Goal: Task Accomplishment & Management: Use online tool/utility

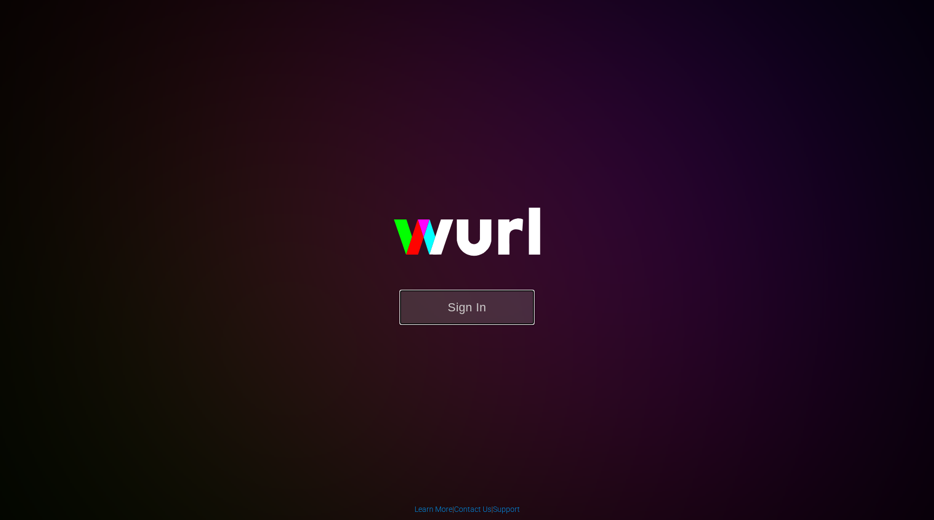
click at [510, 311] on button "Sign In" at bounding box center [466, 307] width 135 height 35
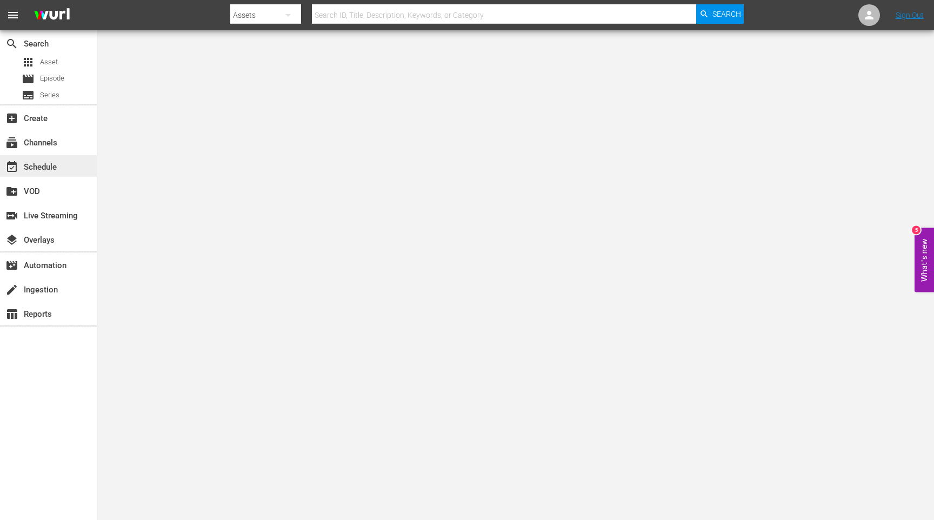
click at [42, 161] on div "event_available Schedule" at bounding box center [30, 166] width 61 height 10
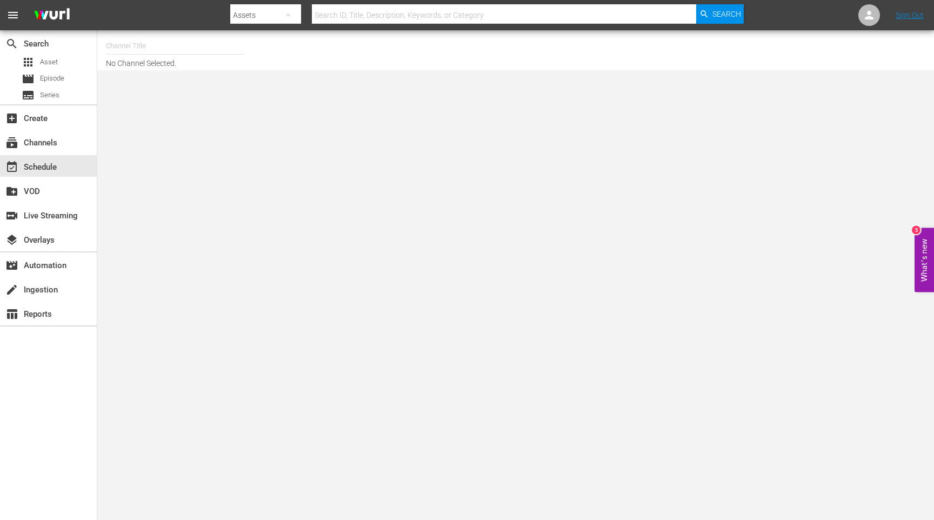
click at [141, 40] on input "text" at bounding box center [175, 46] width 138 height 26
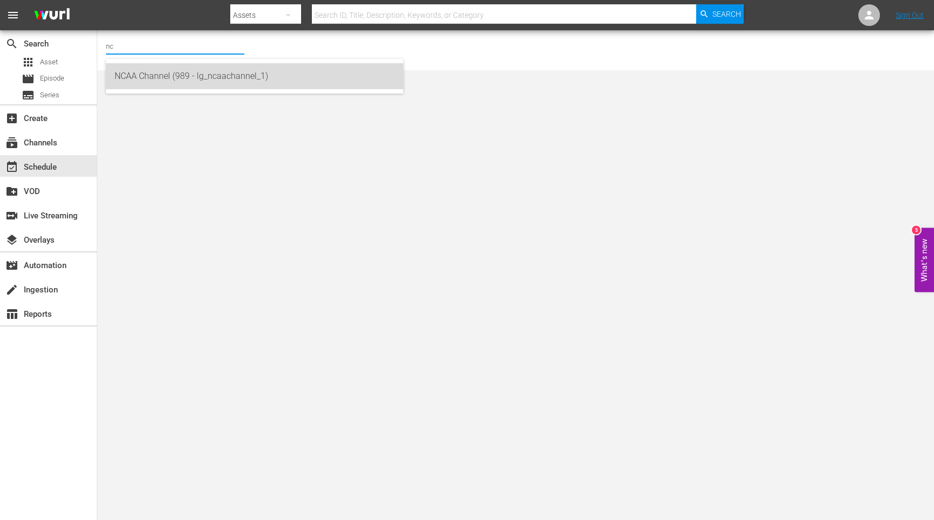
click at [157, 72] on div "NCAA Channel (989 - lg_ncaachannel_1)" at bounding box center [255, 76] width 280 height 26
type input "NCAA Channel (989 - lg_ncaachannel_1)"
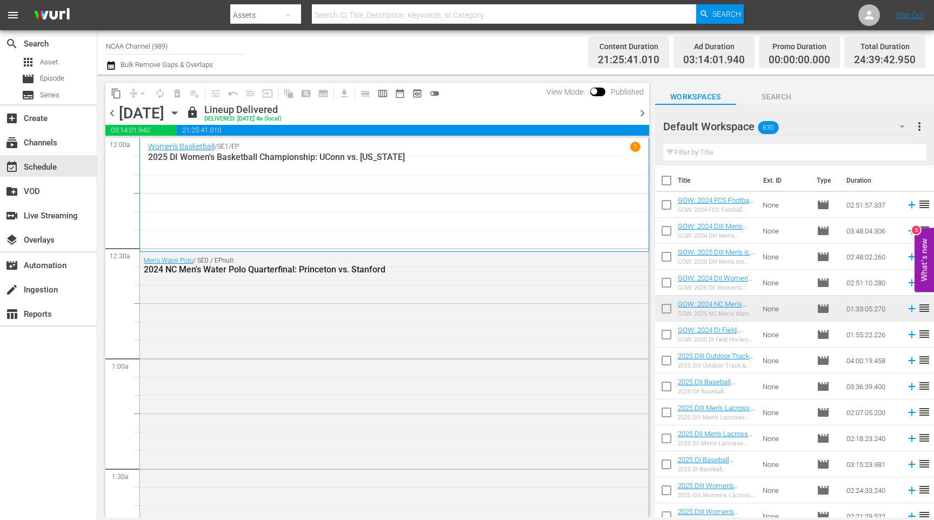
click at [644, 109] on span "chevron_right" at bounding box center [643, 113] width 14 height 14
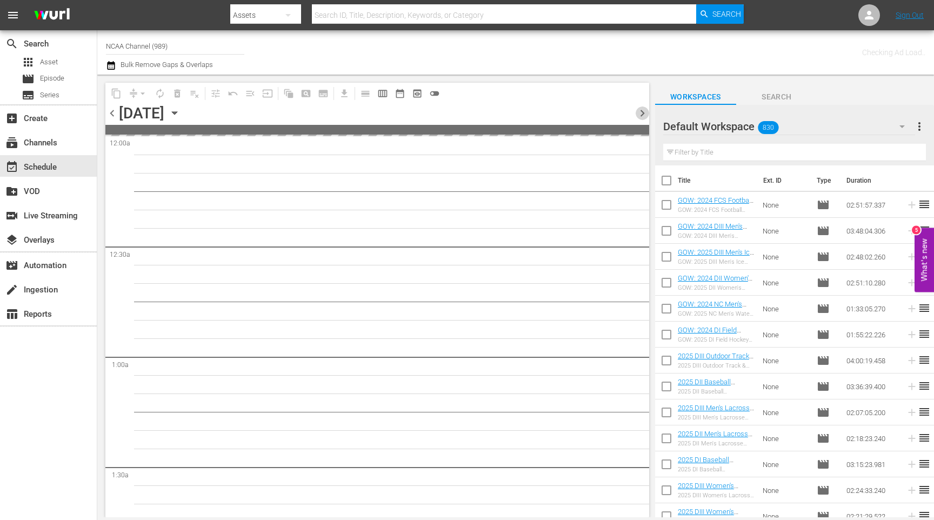
click at [644, 109] on span "chevron_right" at bounding box center [643, 113] width 14 height 14
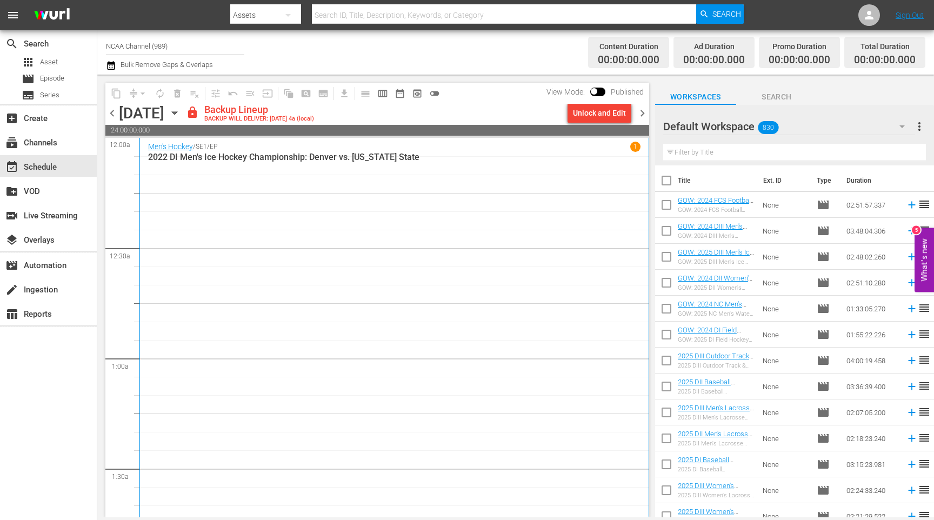
click at [599, 119] on div "Unlock and Edit" at bounding box center [599, 112] width 53 height 19
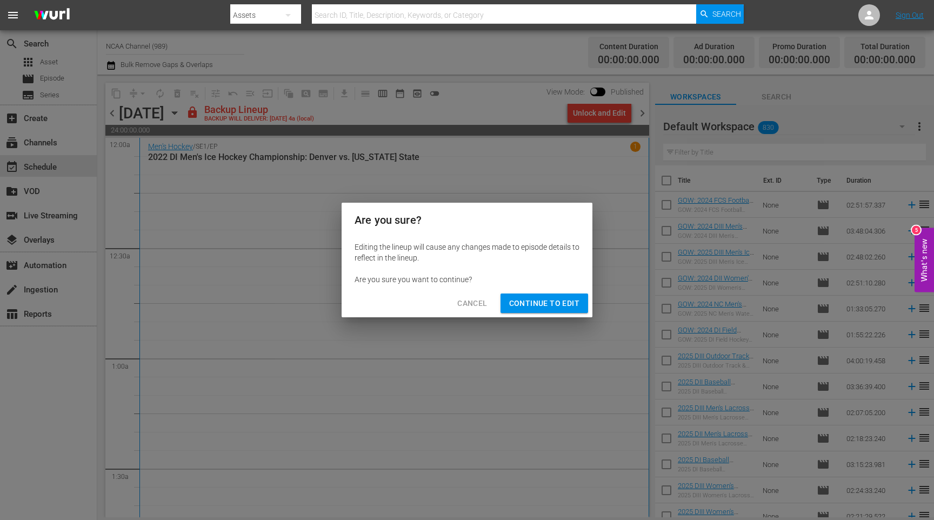
click at [546, 309] on span "Continue to Edit" at bounding box center [544, 304] width 70 height 14
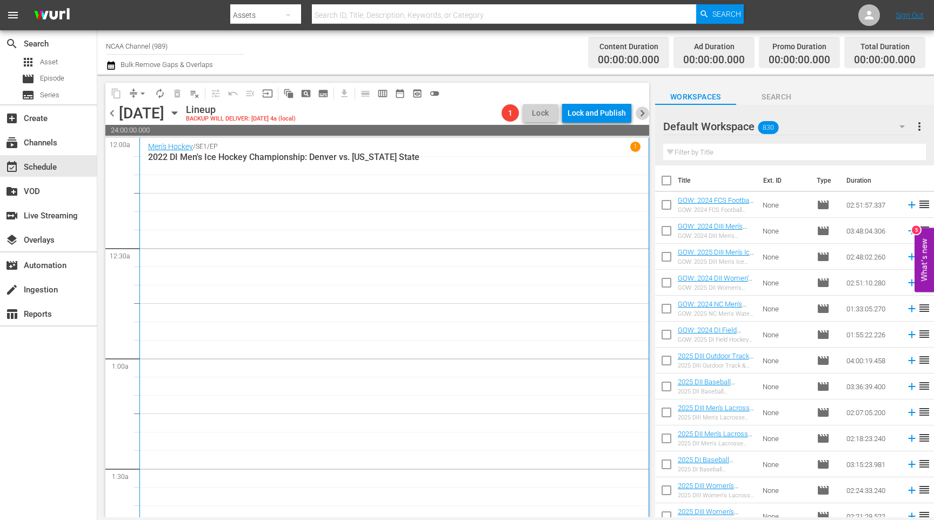
click at [641, 114] on span "chevron_right" at bounding box center [643, 113] width 14 height 14
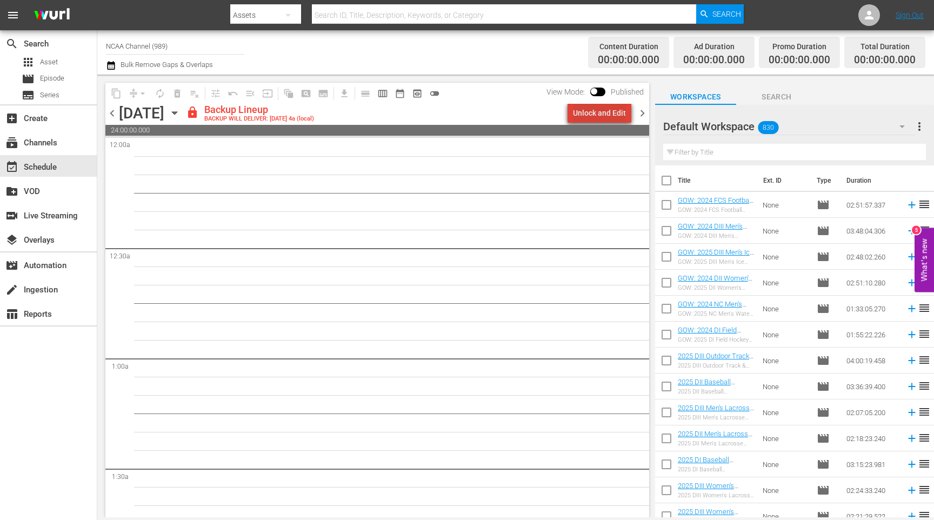
click at [612, 117] on div "Unlock and Edit" at bounding box center [599, 112] width 53 height 19
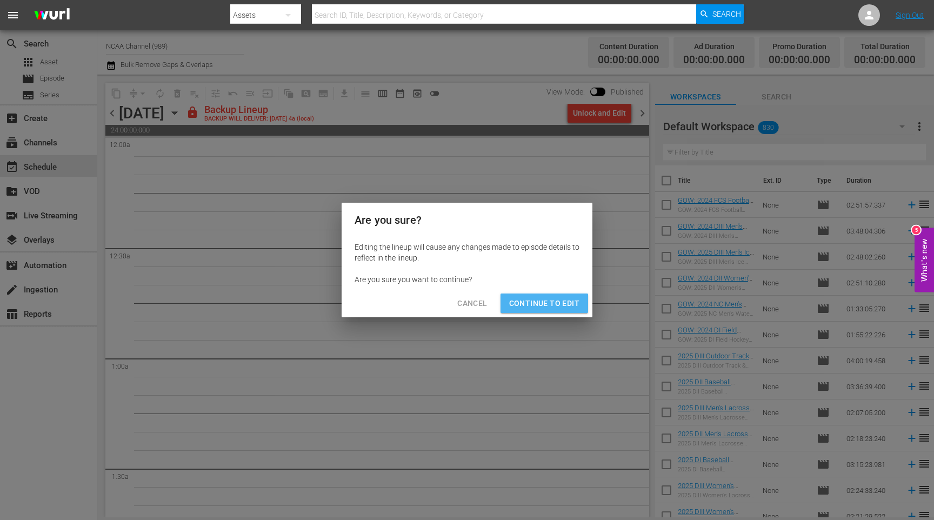
click at [564, 302] on span "Continue to Edit" at bounding box center [544, 304] width 70 height 14
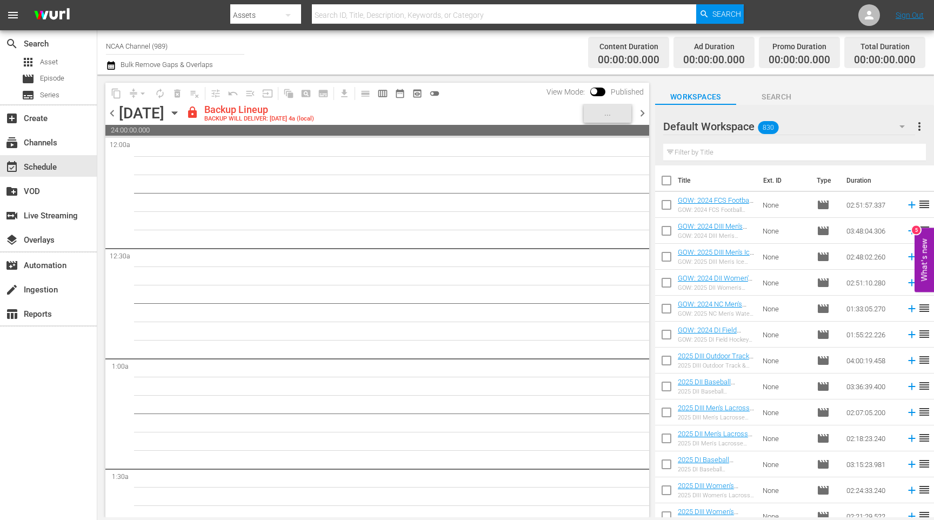
click at [642, 109] on span "chevron_right" at bounding box center [643, 113] width 14 height 14
click at [604, 117] on div "Unlock and Edit" at bounding box center [599, 112] width 53 height 19
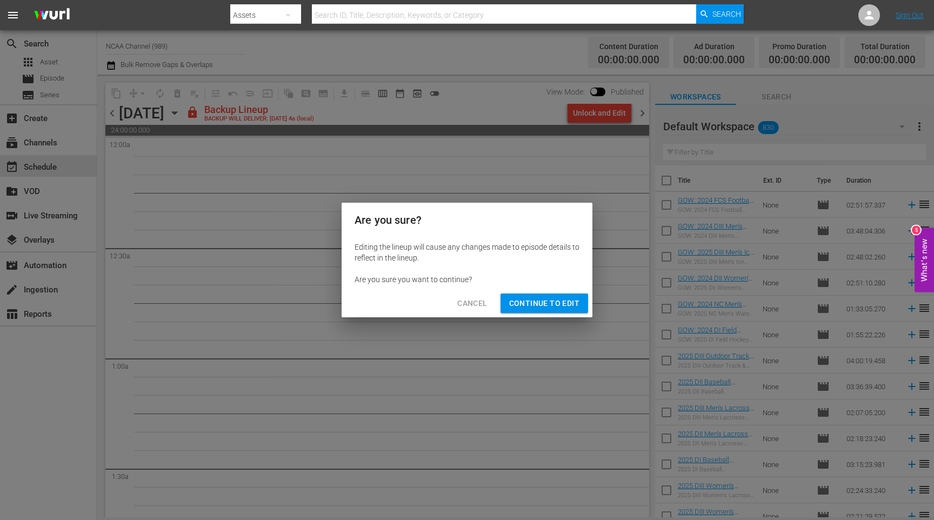
click at [567, 309] on span "Continue to Edit" at bounding box center [544, 304] width 70 height 14
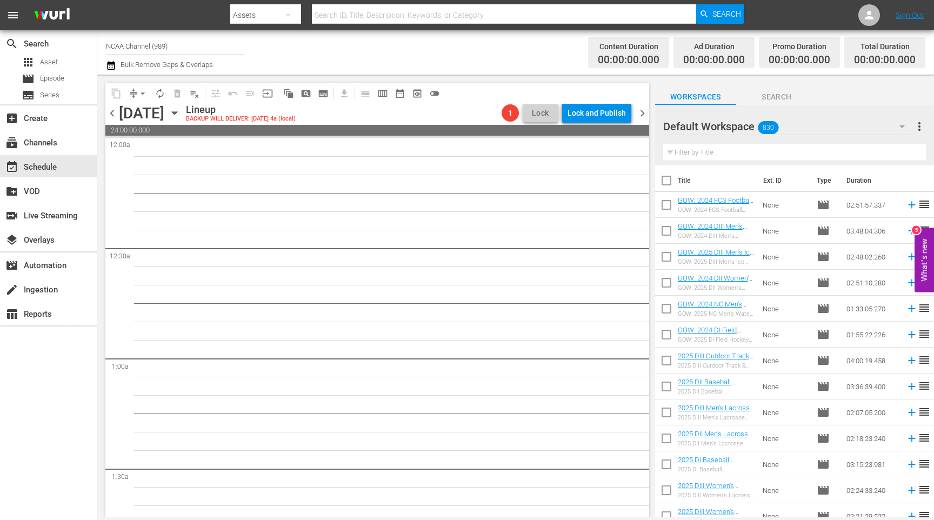
click at [644, 114] on span "chevron_right" at bounding box center [643, 113] width 14 height 14
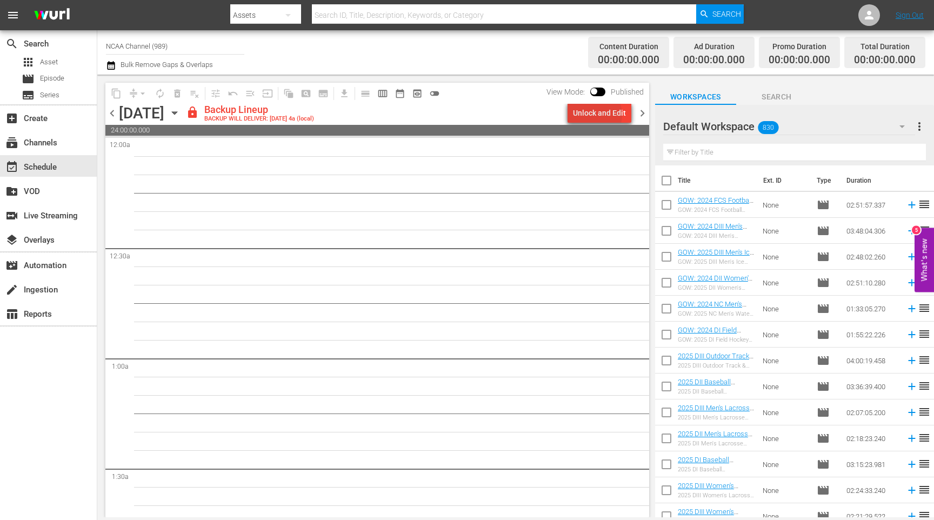
click at [597, 115] on div "Unlock and Edit" at bounding box center [599, 112] width 53 height 19
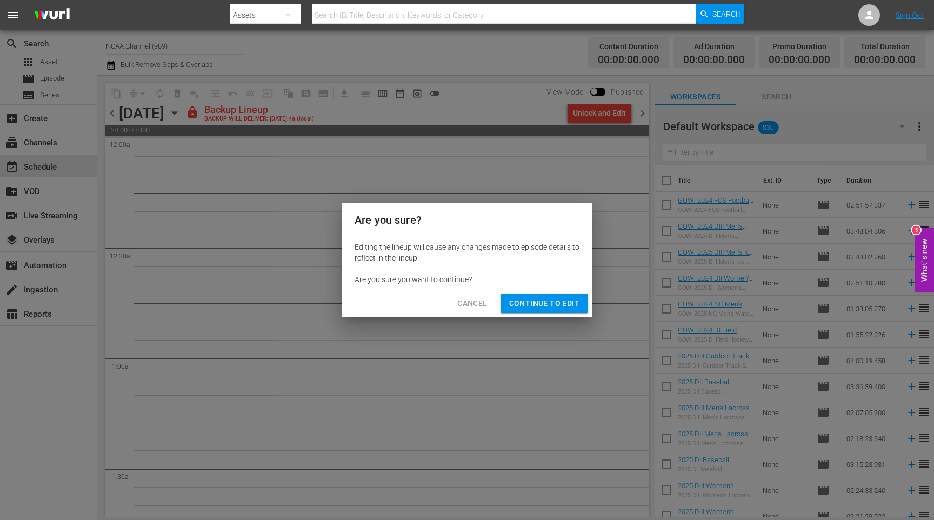
click at [527, 300] on span "Continue to Edit" at bounding box center [544, 304] width 70 height 14
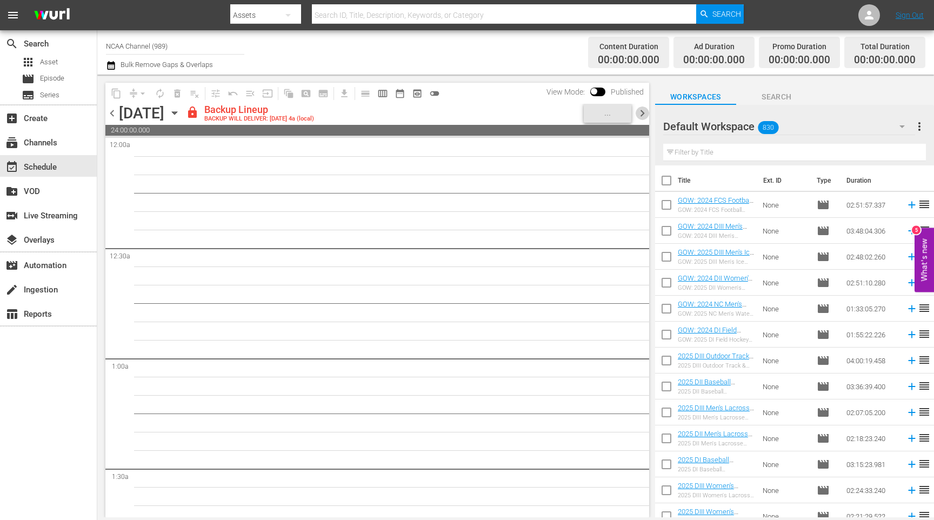
click at [640, 113] on span "chevron_right" at bounding box center [643, 113] width 14 height 14
click at [121, 112] on div "[DATE]" at bounding box center [141, 113] width 45 height 18
click at [114, 112] on span "chevron_left" at bounding box center [112, 113] width 14 height 14
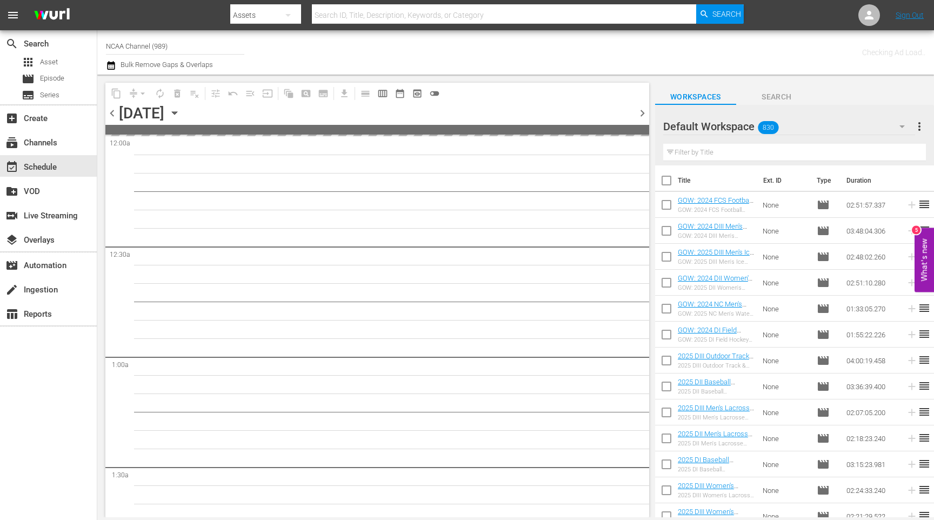
click at [114, 112] on span "chevron_left" at bounding box center [112, 113] width 14 height 14
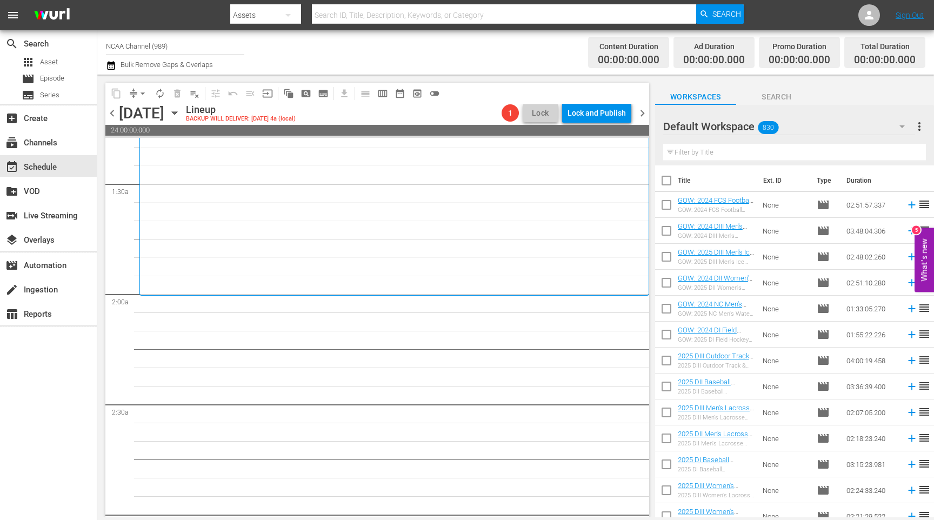
scroll to position [291, 0]
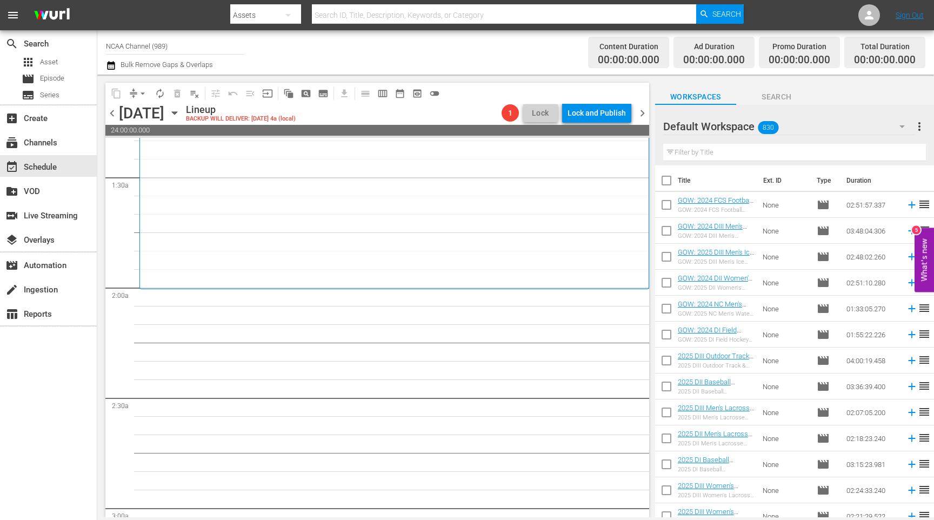
click at [759, 142] on div "Filter by Title" at bounding box center [794, 152] width 263 height 26
click at [761, 151] on input "text" at bounding box center [794, 152] width 263 height 17
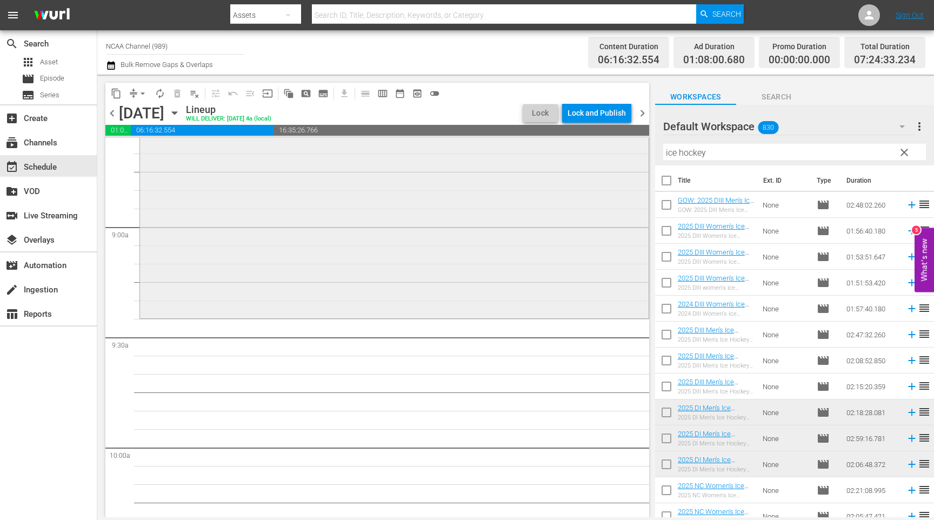
scroll to position [1904, 0]
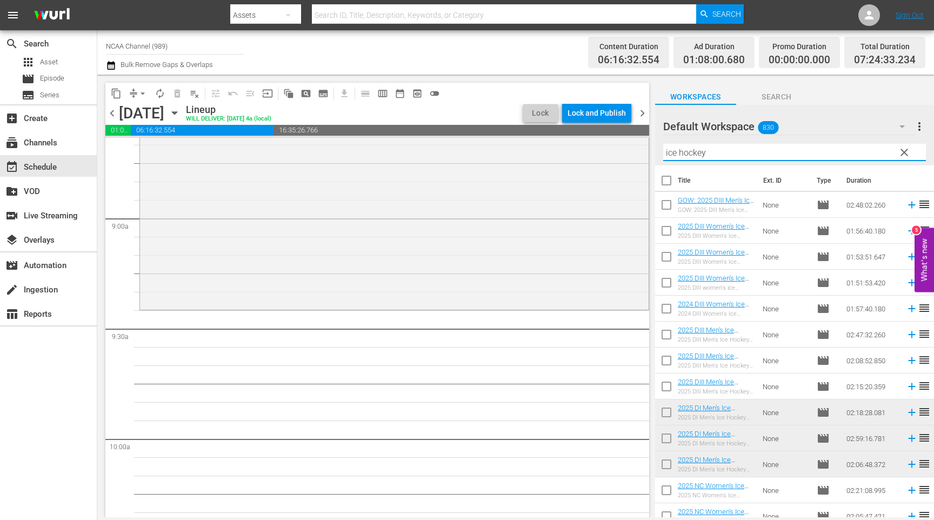
drag, startPoint x: 747, startPoint y: 156, endPoint x: 539, endPoint y: 137, distance: 209.0
click at [539, 137] on div "content_copy compress arrow_drop_down autorenew_outlined delete_forever_outline…" at bounding box center [515, 296] width 837 height 443
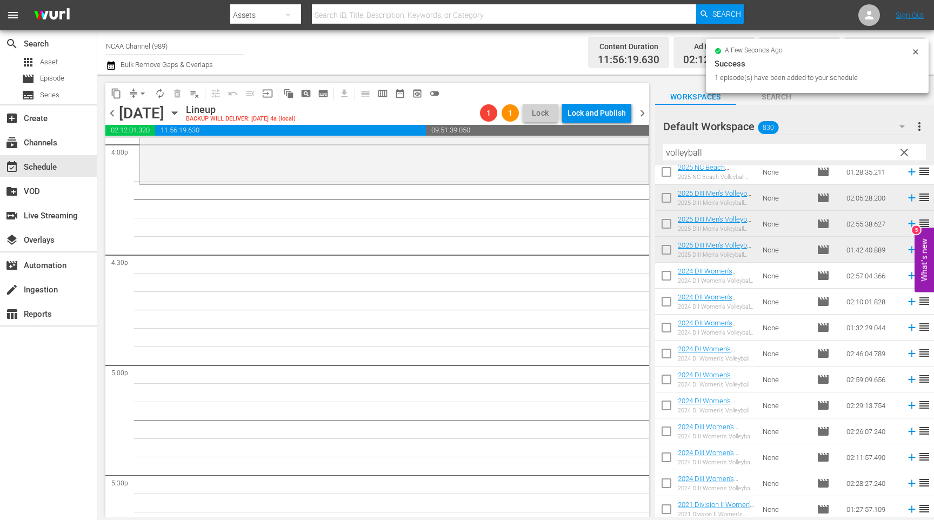
scroll to position [3518, 0]
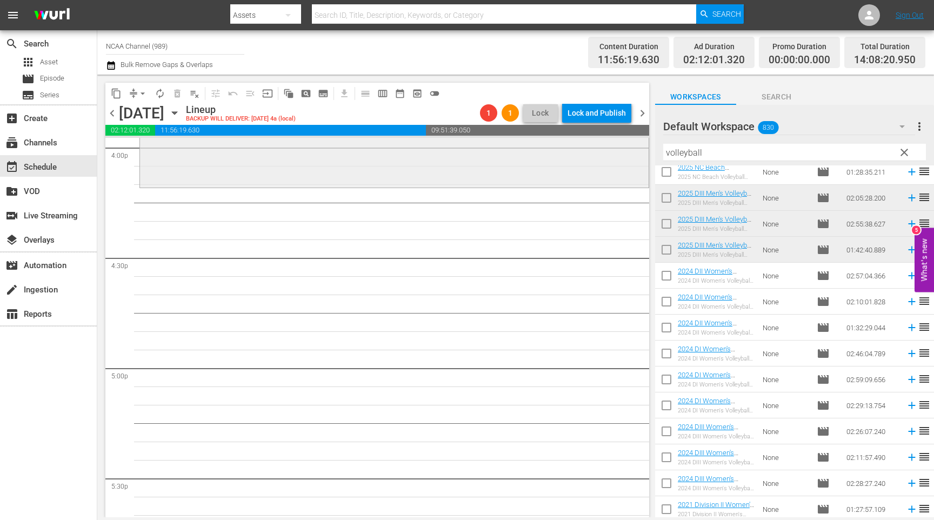
drag, startPoint x: 751, startPoint y: 156, endPoint x: 557, endPoint y: 156, distance: 194.0
click at [557, 156] on div "content_copy compress arrow_drop_down autorenew_outlined delete_forever_outline…" at bounding box center [515, 296] width 837 height 443
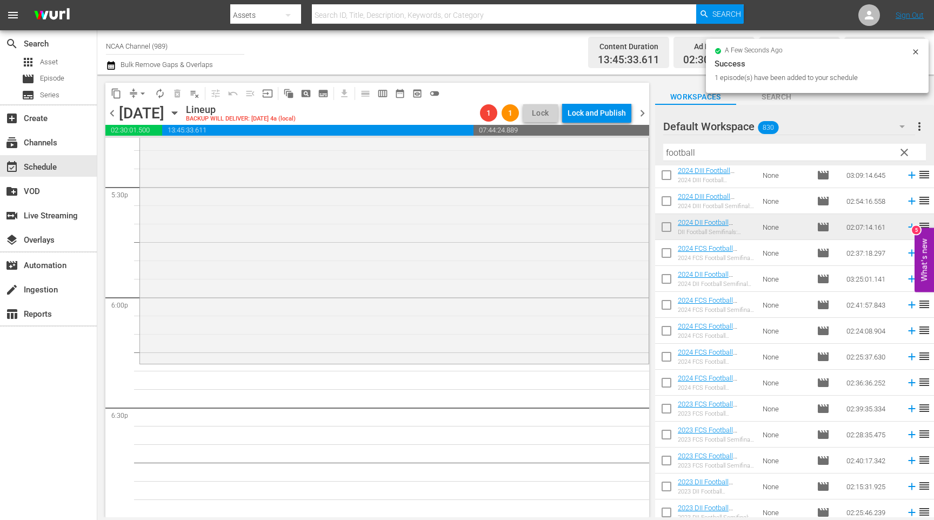
scroll to position [3826, 0]
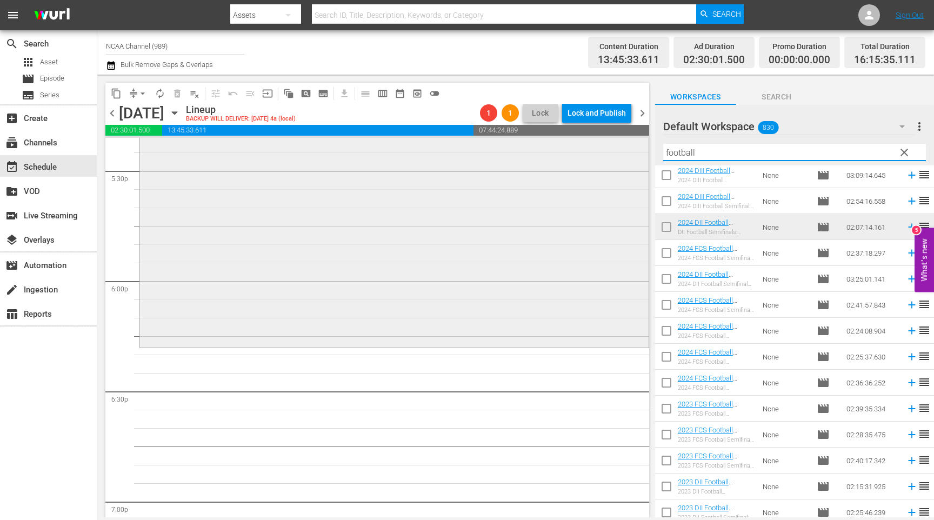
drag, startPoint x: 705, startPoint y: 153, endPoint x: 520, endPoint y: 153, distance: 184.3
click at [520, 153] on div "content_copy compress arrow_drop_down autorenew_outlined delete_forever_outline…" at bounding box center [515, 296] width 837 height 443
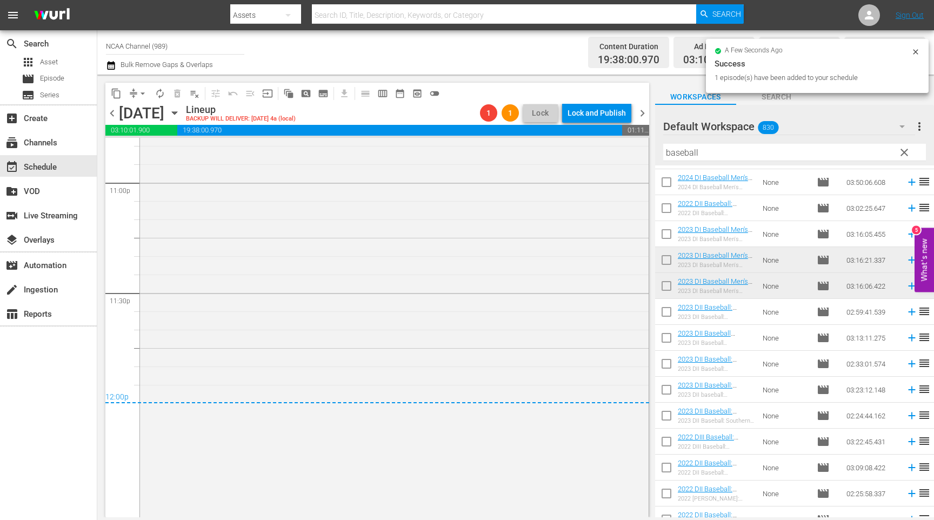
scroll to position [5099, 0]
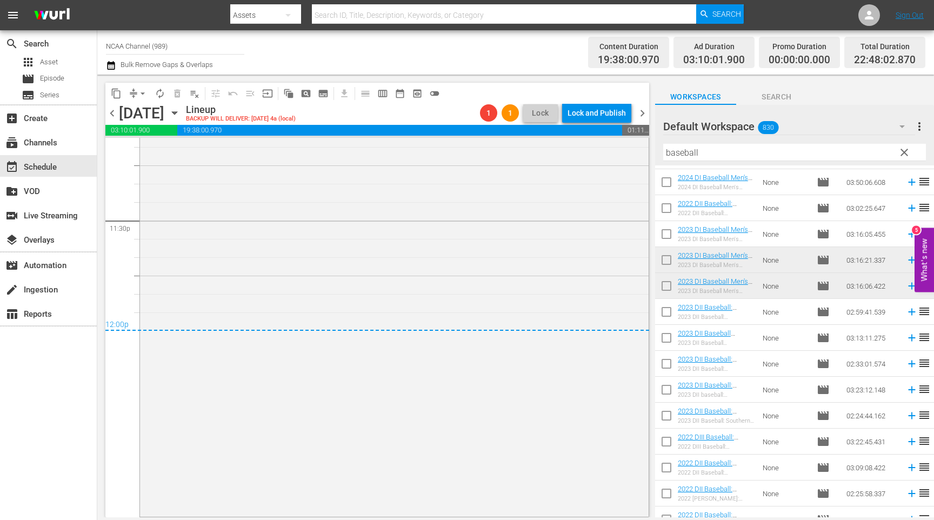
click at [642, 115] on span "chevron_right" at bounding box center [643, 113] width 14 height 14
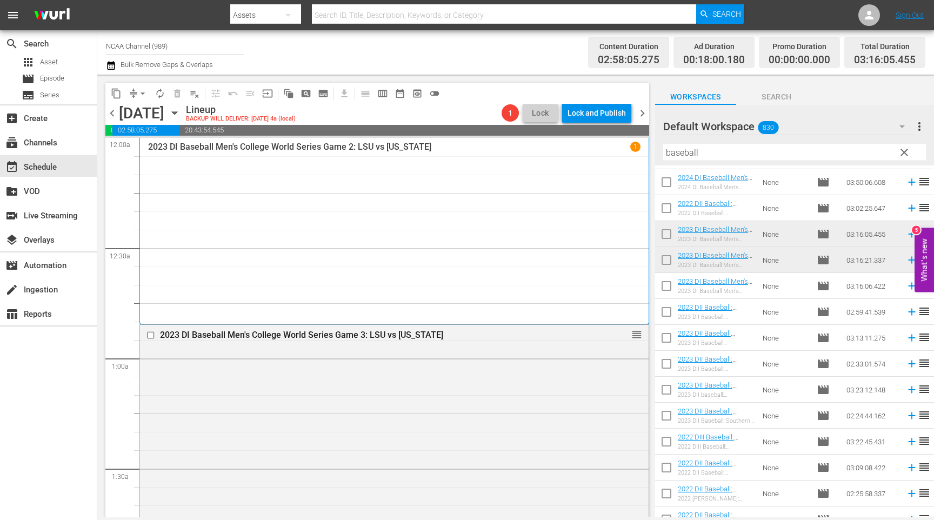
click at [711, 151] on input "baseball" at bounding box center [794, 152] width 263 height 17
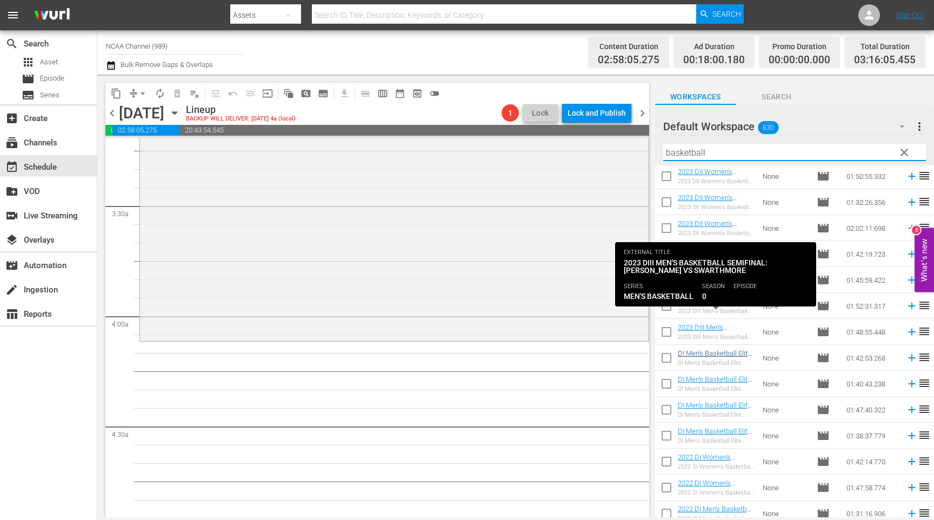
scroll to position [3941, 0]
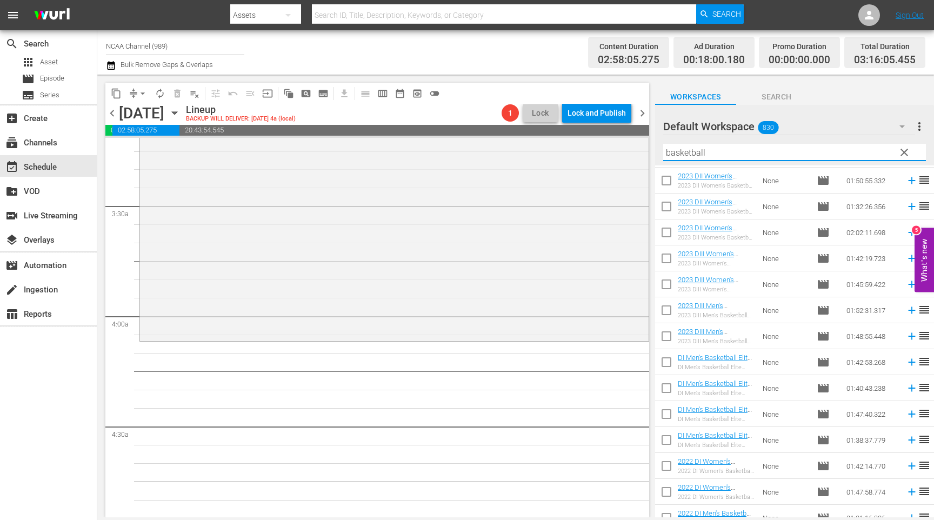
type input "basketball"
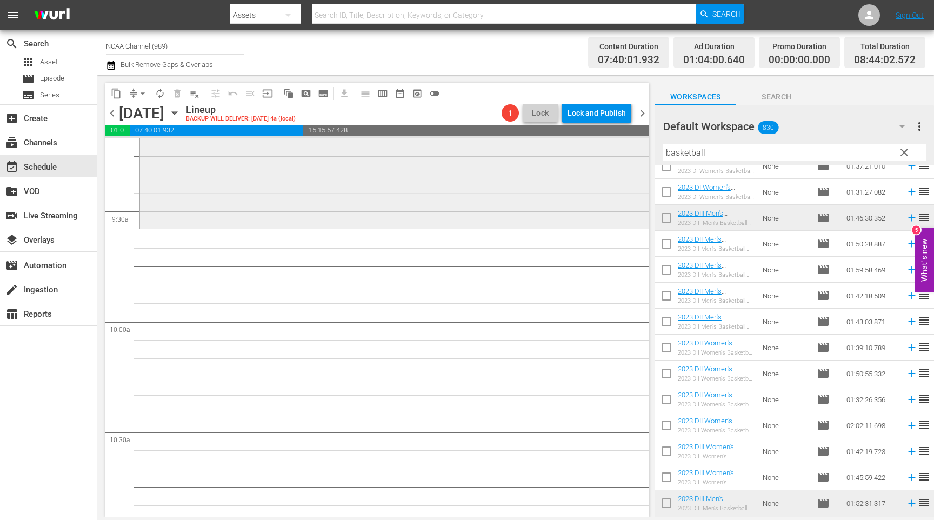
scroll to position [2022, 0]
click at [754, 153] on input "basketball" at bounding box center [794, 152] width 263 height 17
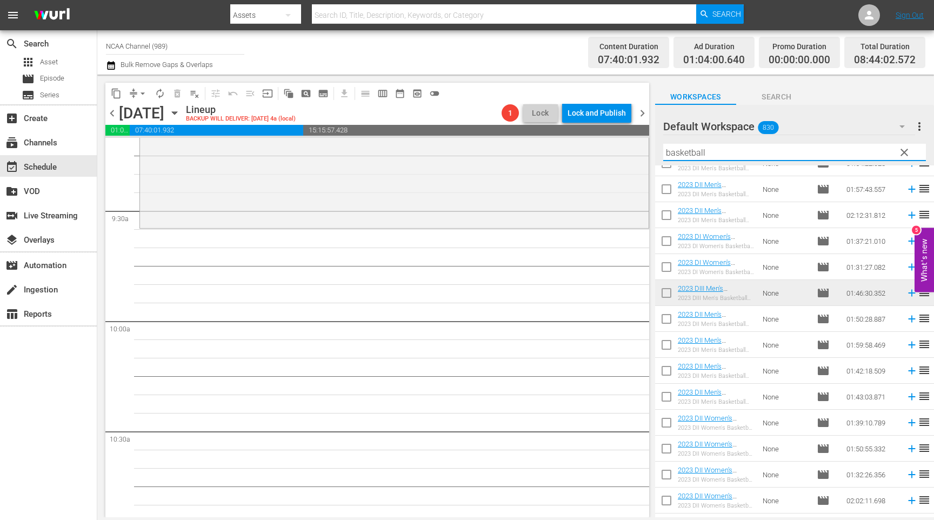
scroll to position [3669, 0]
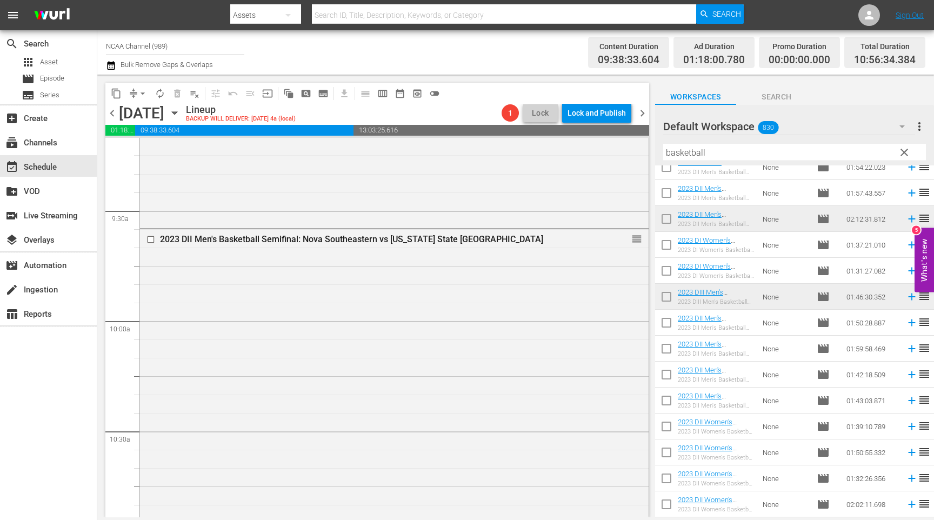
click at [113, 112] on span "chevron_left" at bounding box center [112, 113] width 14 height 14
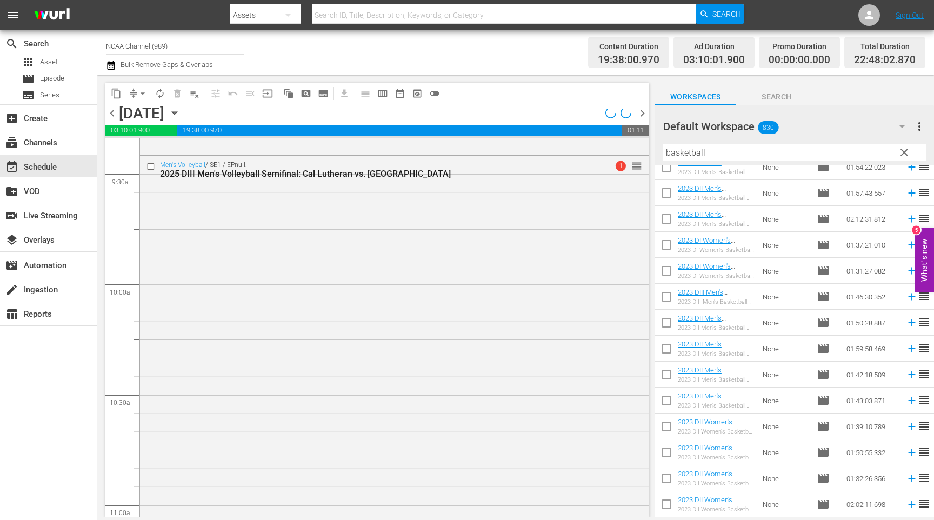
scroll to position [2022, 0]
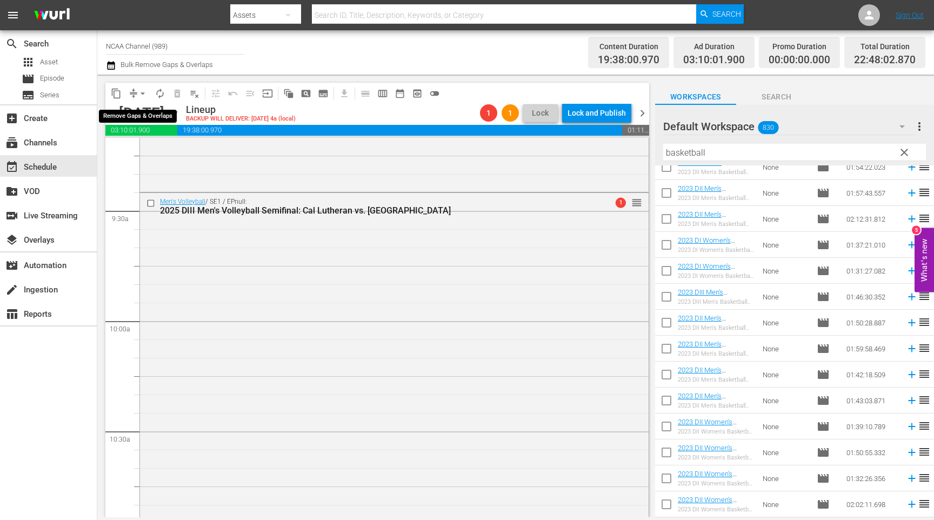
click at [143, 95] on span "arrow_drop_down" at bounding box center [142, 93] width 11 height 11
click at [165, 148] on li "Align to End of Previous Day" at bounding box center [142, 151] width 113 height 18
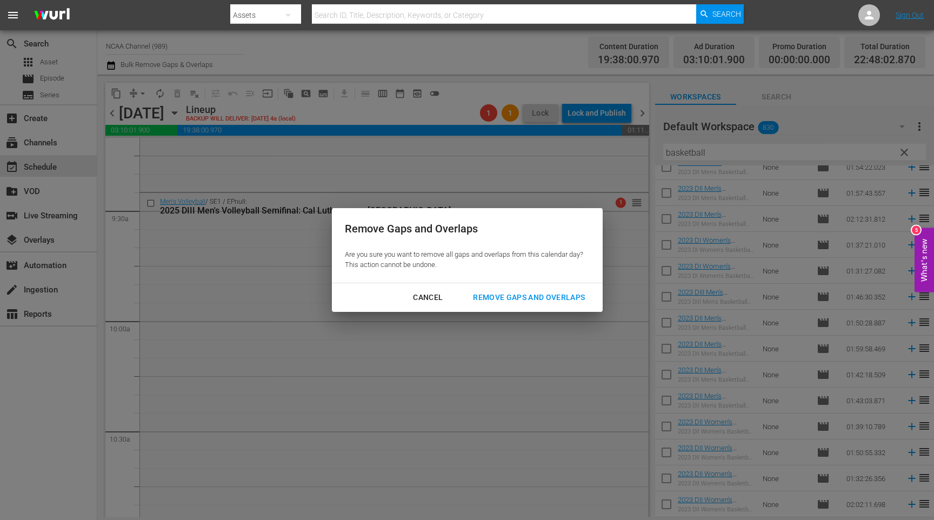
click at [580, 298] on div "Remove Gaps and Overlaps" at bounding box center [528, 298] width 129 height 14
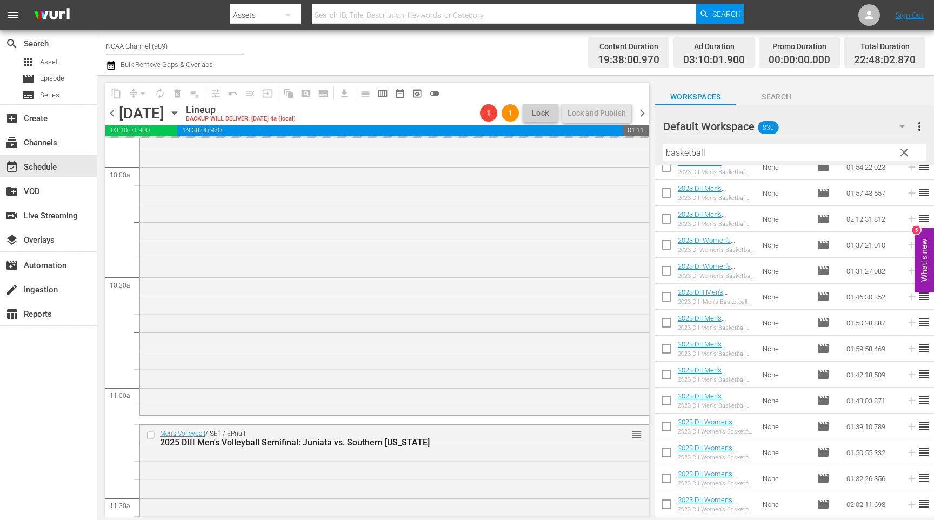
scroll to position [1925, 0]
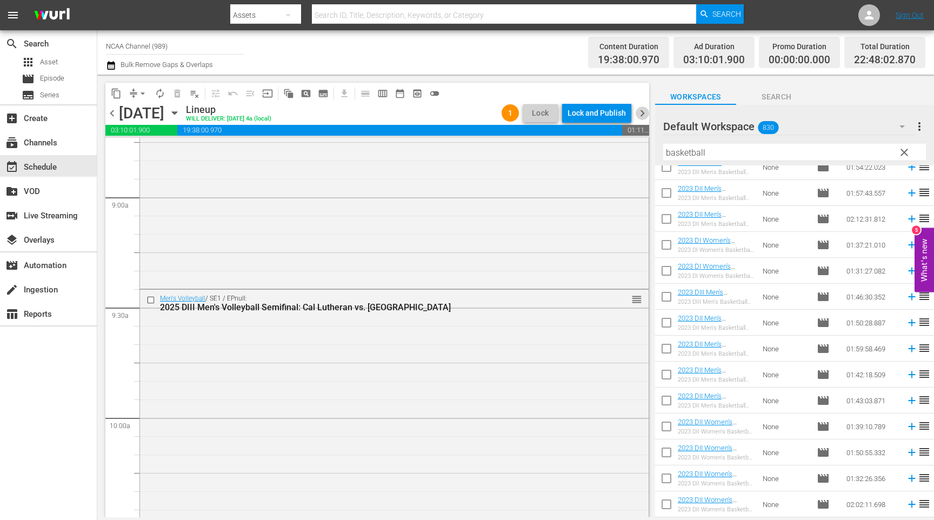
click at [645, 117] on span "chevron_right" at bounding box center [643, 113] width 14 height 14
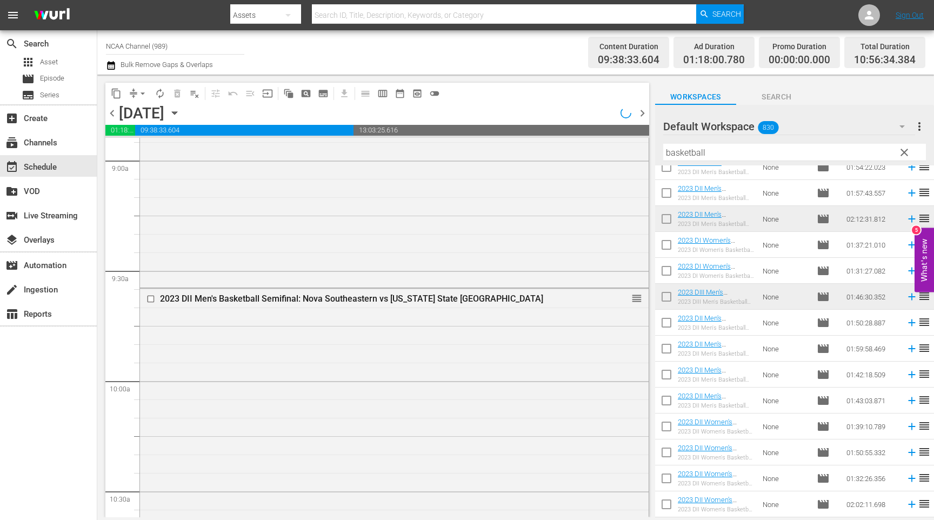
scroll to position [1907, 0]
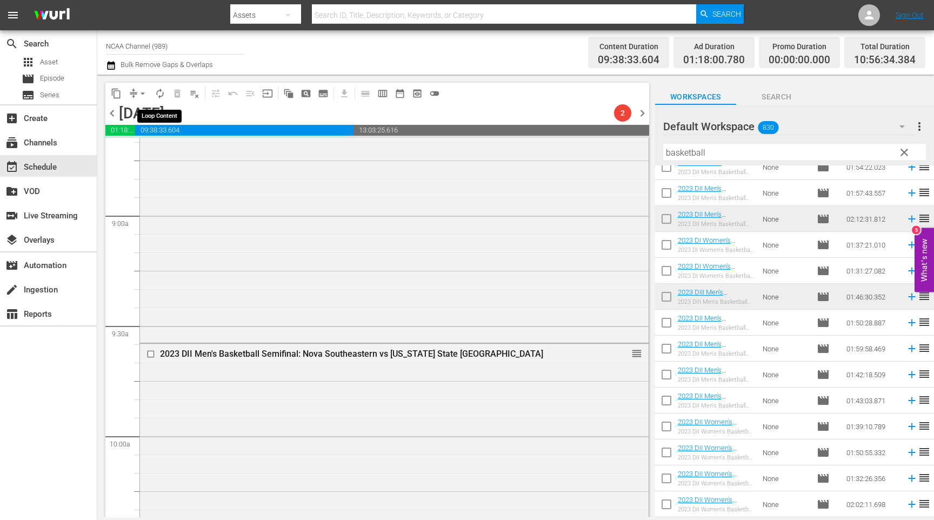
click at [145, 94] on span "arrow_drop_down" at bounding box center [142, 93] width 11 height 11
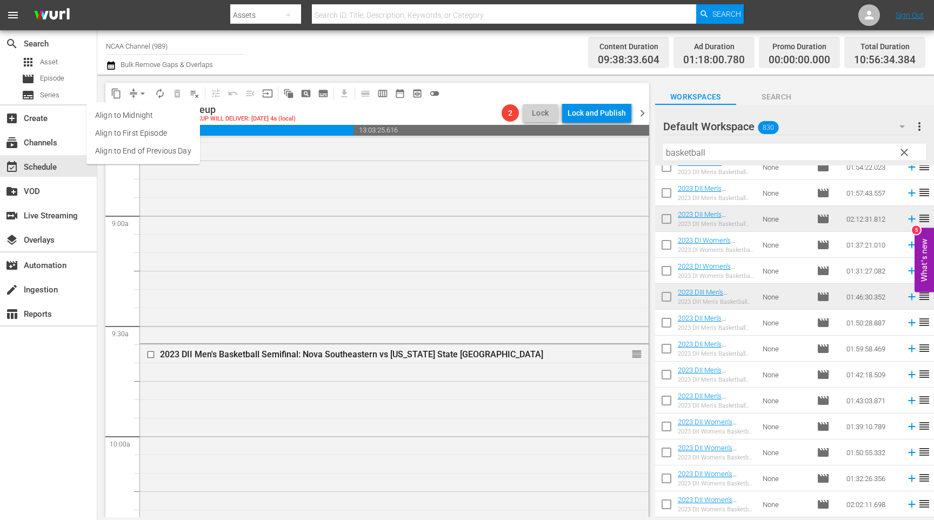
click at [161, 160] on ul "Align to Midnight Align to First Episode Align to End of Previous Day" at bounding box center [142, 133] width 113 height 62
click at [169, 155] on li "Align to End of Previous Day" at bounding box center [142, 151] width 113 height 18
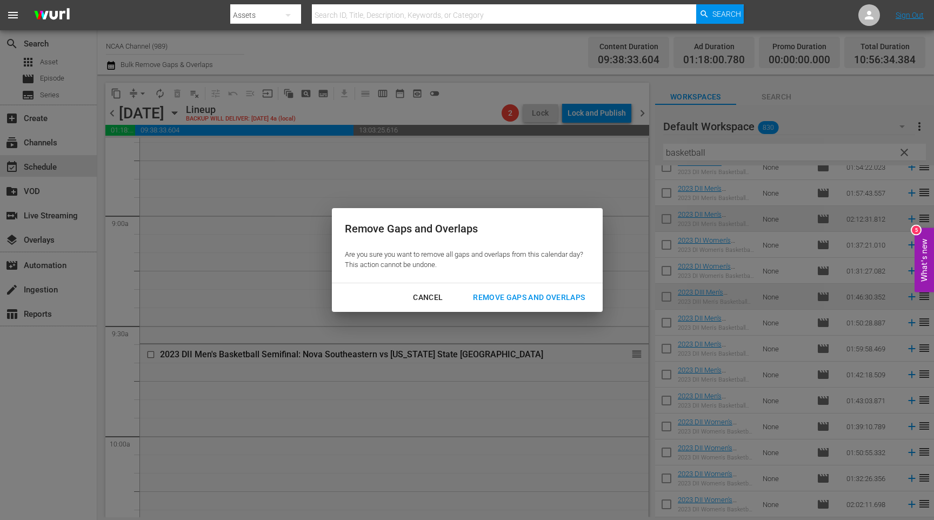
click at [516, 296] on div "Remove Gaps and Overlaps" at bounding box center [528, 298] width 129 height 14
